Goal: Task Accomplishment & Management: Use online tool/utility

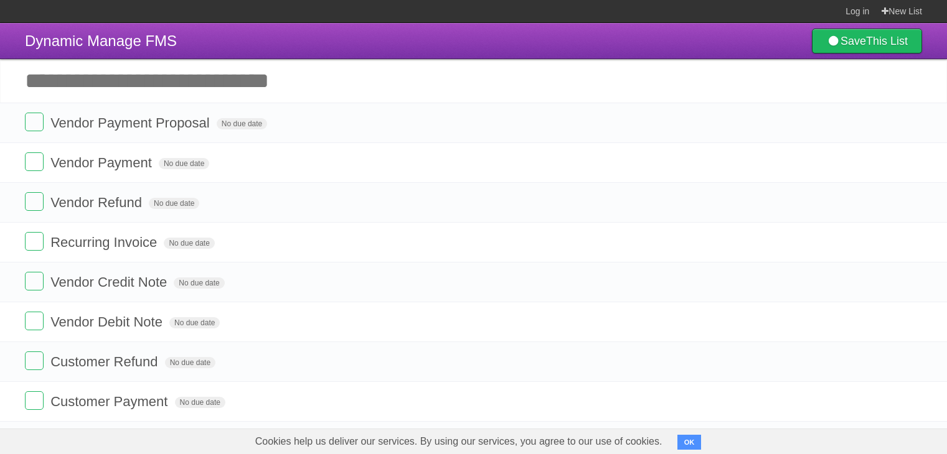
scroll to position [62, 0]
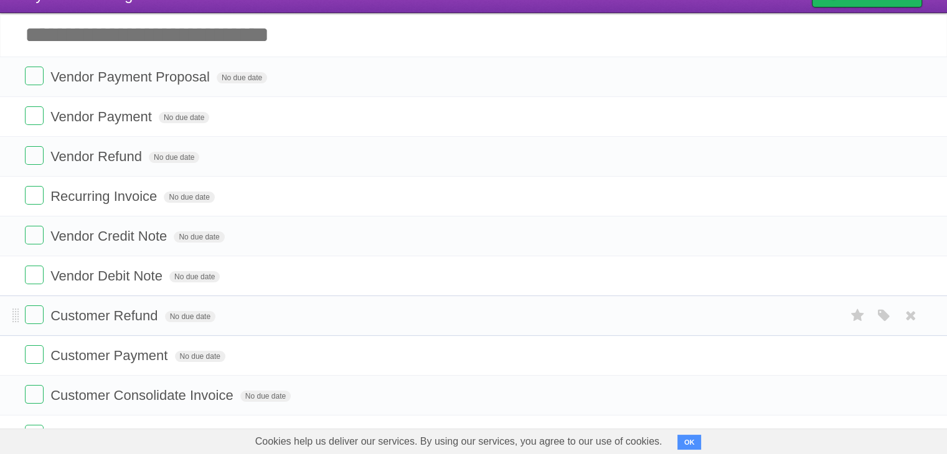
scroll to position [15, 0]
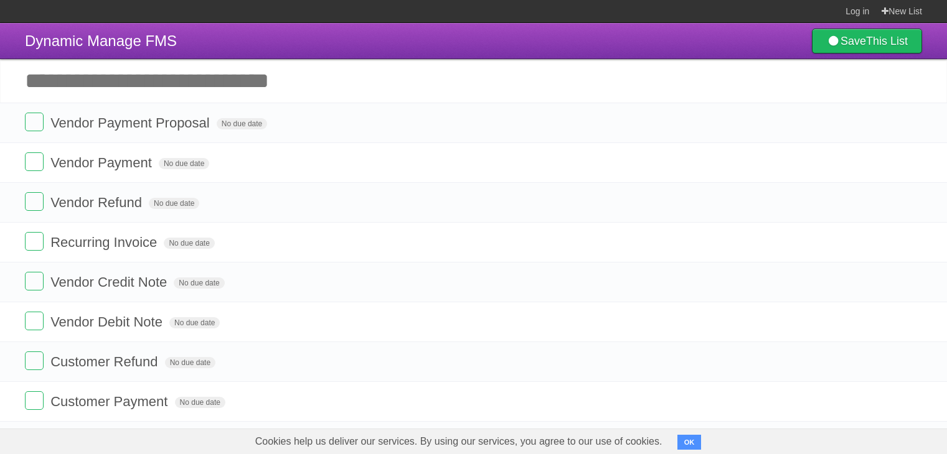
scroll to position [9, 0]
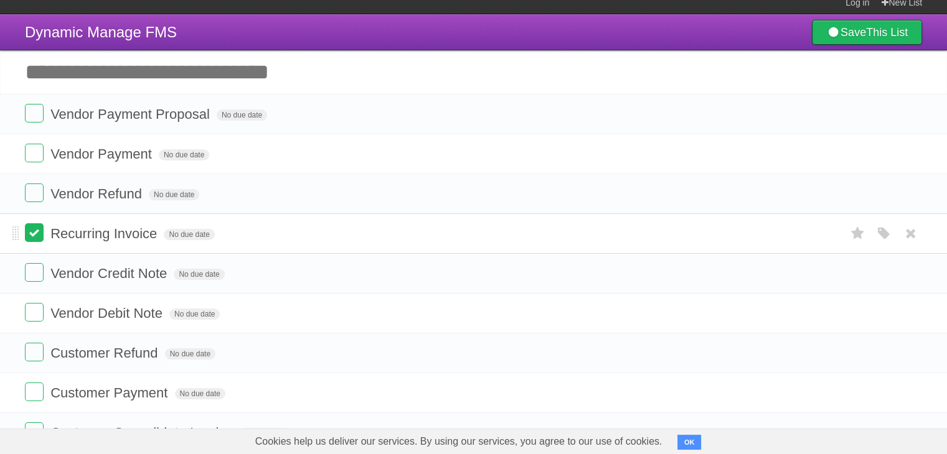
click at [32, 237] on label at bounding box center [34, 232] width 19 height 19
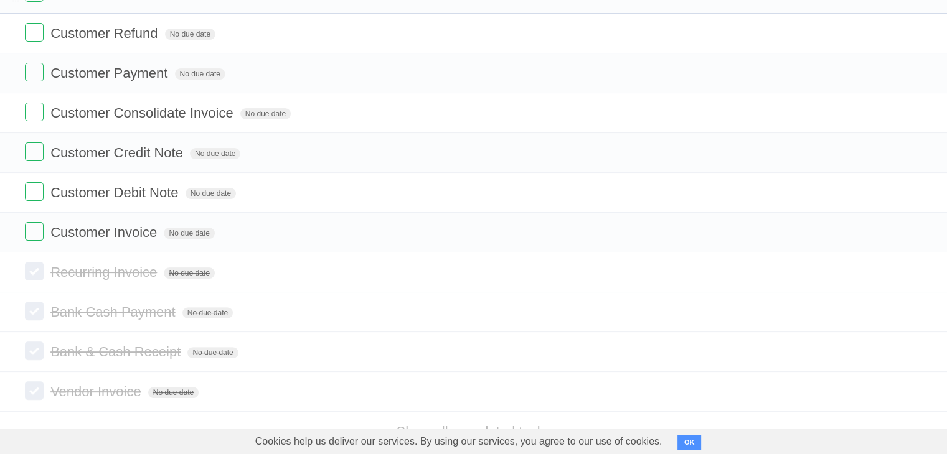
scroll to position [311, 0]
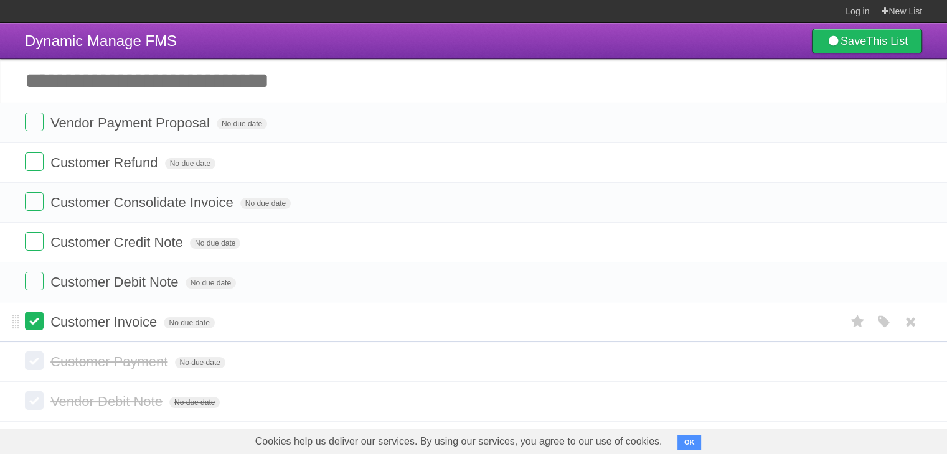
click at [31, 319] on label at bounding box center [34, 321] width 19 height 19
